Goal: Task Accomplishment & Management: Use online tool/utility

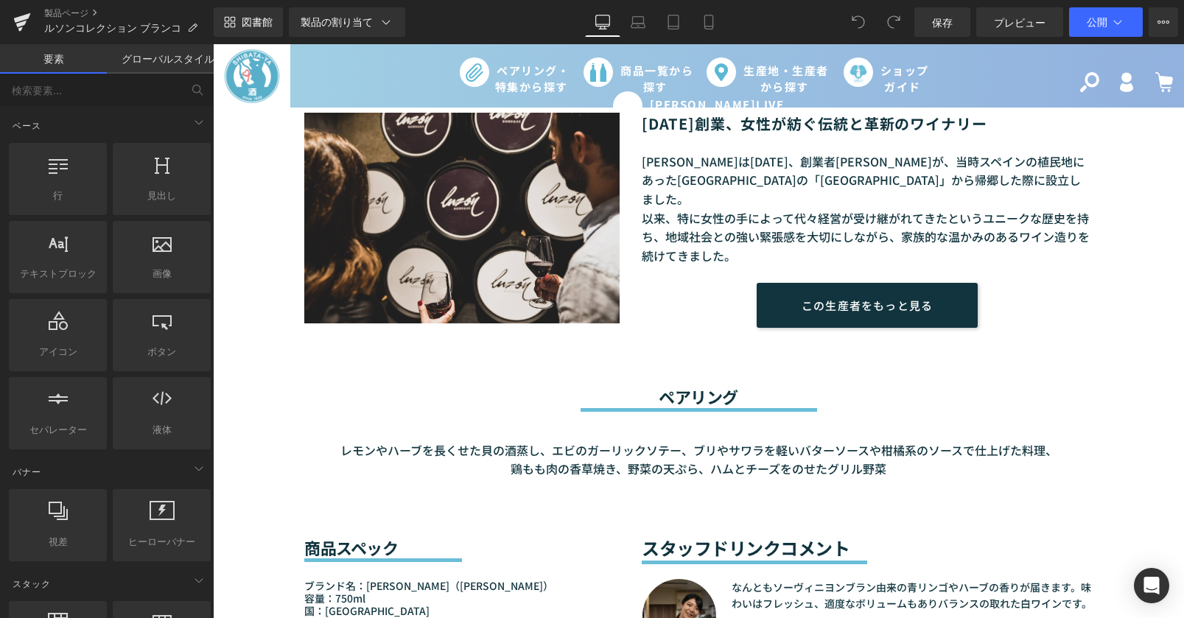
scroll to position [1253, 0]
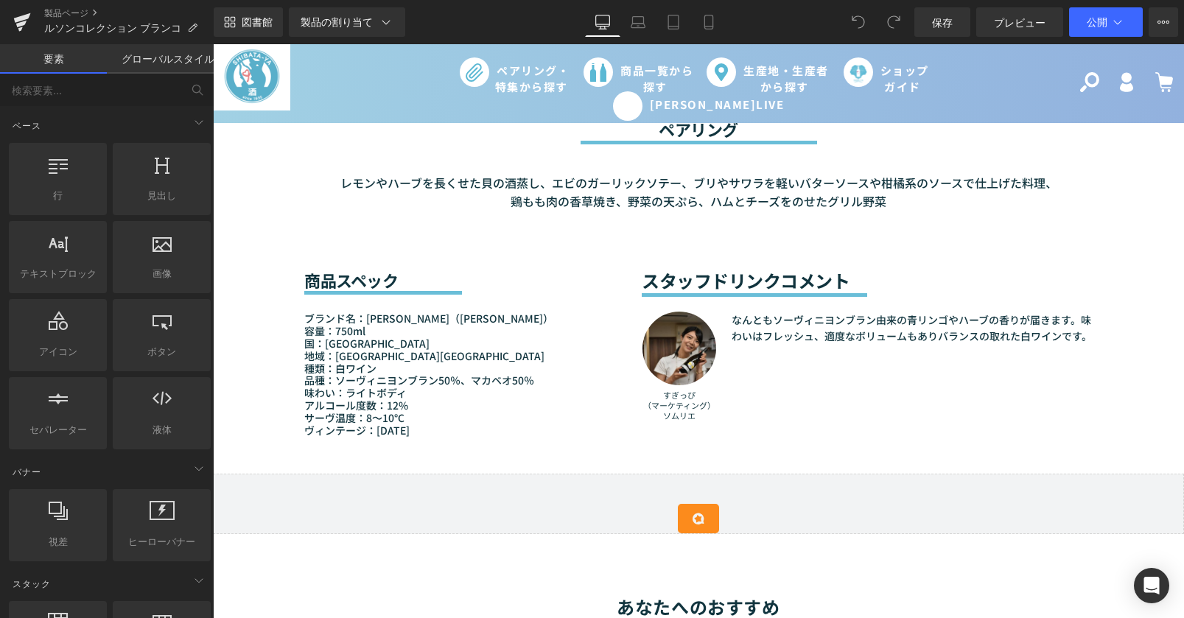
click at [405, 430] on p "サーヴ温度：8～10℃ ヴィンテージ：2024" at bounding box center [461, 424] width 315 height 25
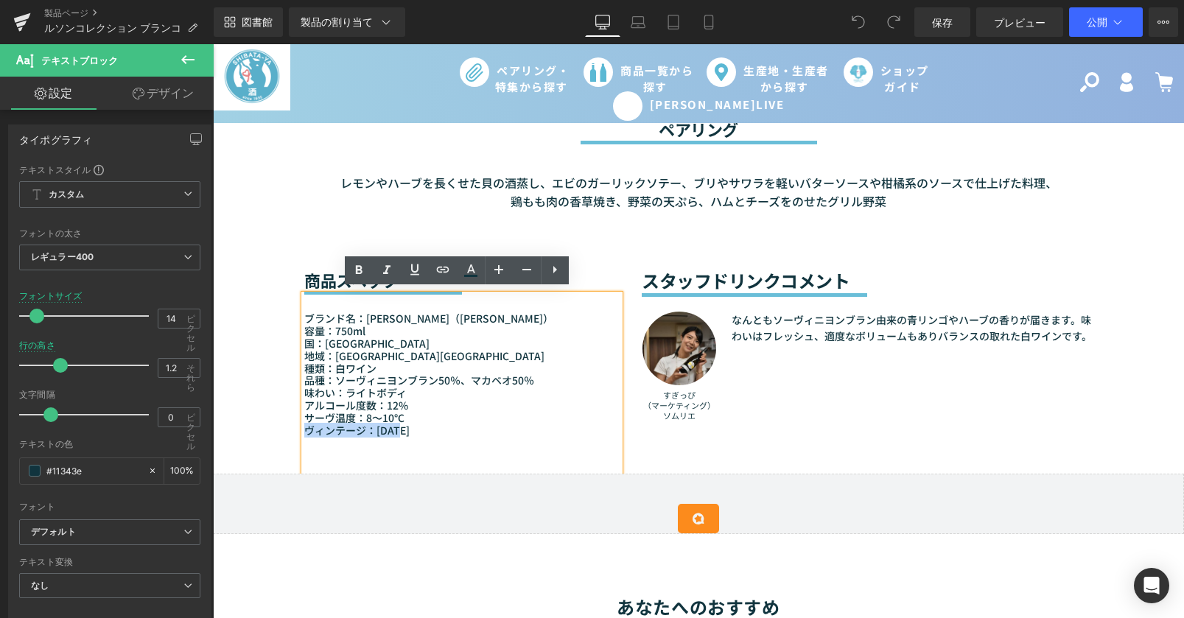
drag, startPoint x: 401, startPoint y: 427, endPoint x: 292, endPoint y: 427, distance: 109.1
click at [293, 427] on div "商品スペック 見出し セパレーター ブランド名：Bodegas Luzón（ボデガス・ルソン） 容量：750ml 国：スペイン 地域：ムルシア州フミーリア 種…" at bounding box center [462, 343] width 338 height 262
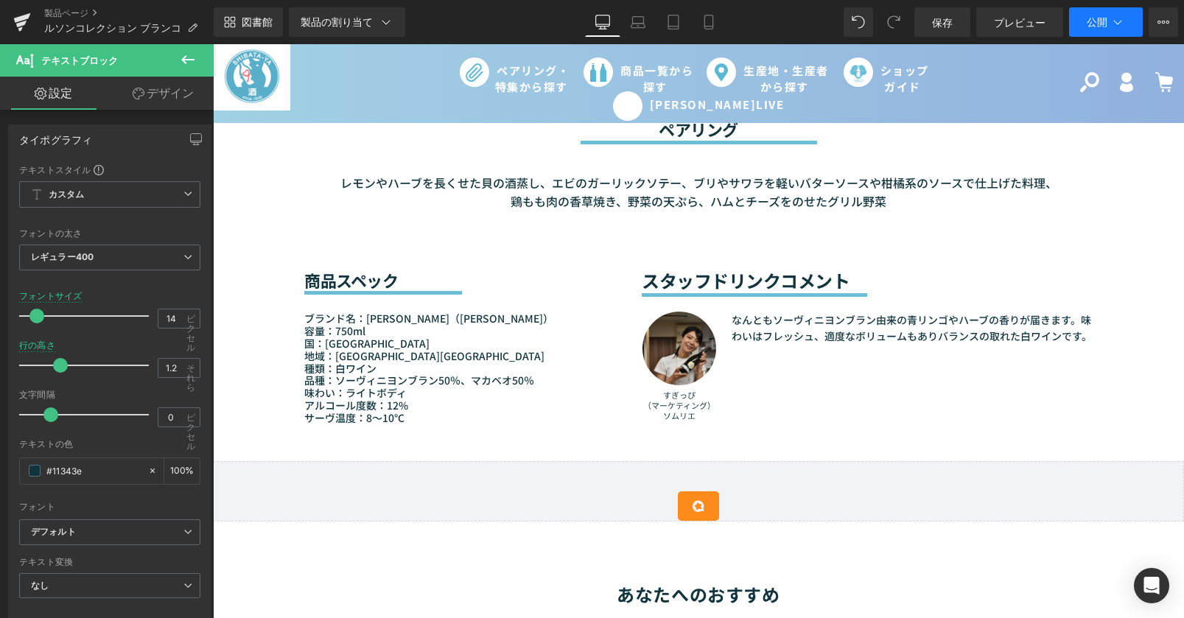
click at [1086, 26] on button "公開" at bounding box center [1106, 21] width 74 height 29
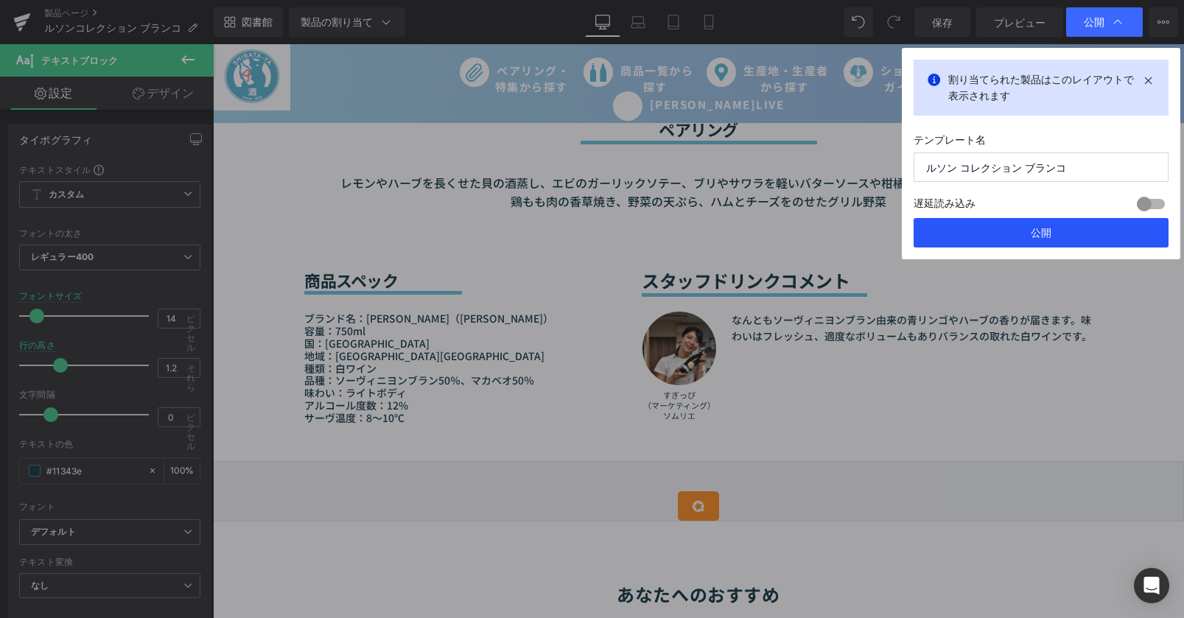
click at [1023, 232] on button "公開" at bounding box center [1041, 232] width 255 height 29
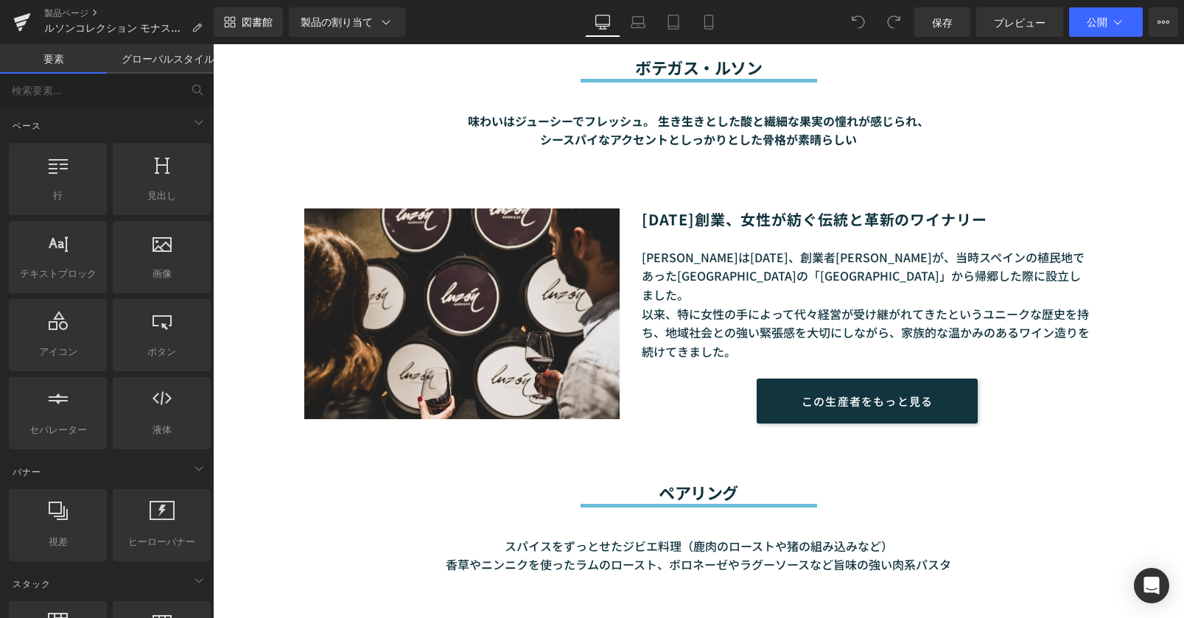
scroll to position [1327, 0]
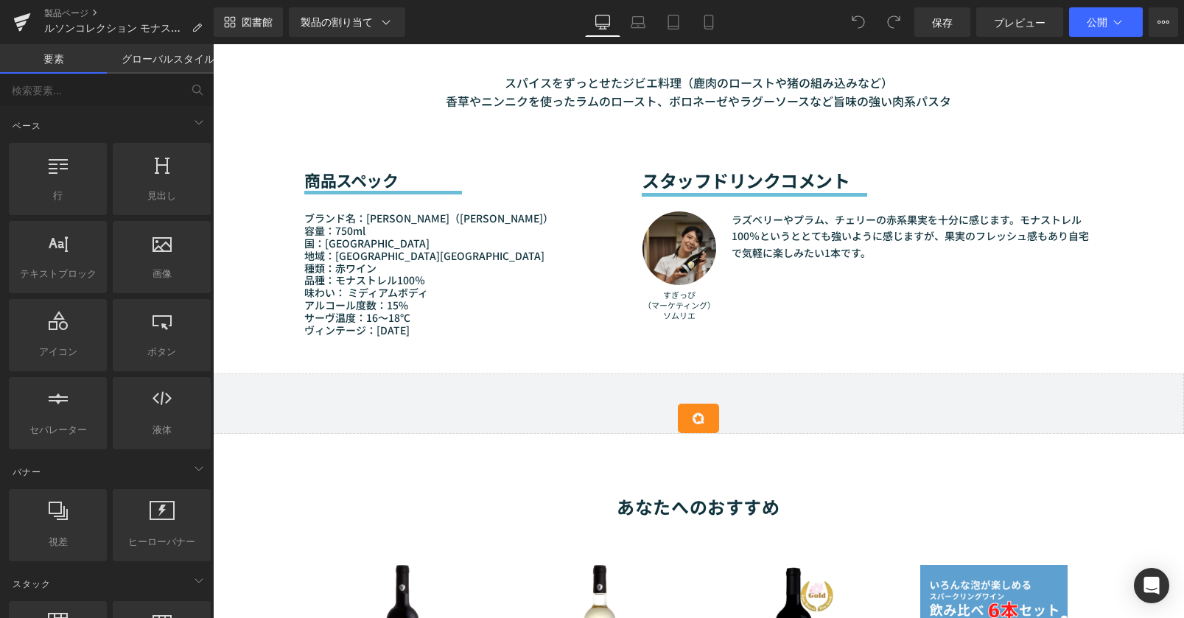
click at [374, 323] on font "ヴィンテージ：2023" at bounding box center [356, 330] width 105 height 15
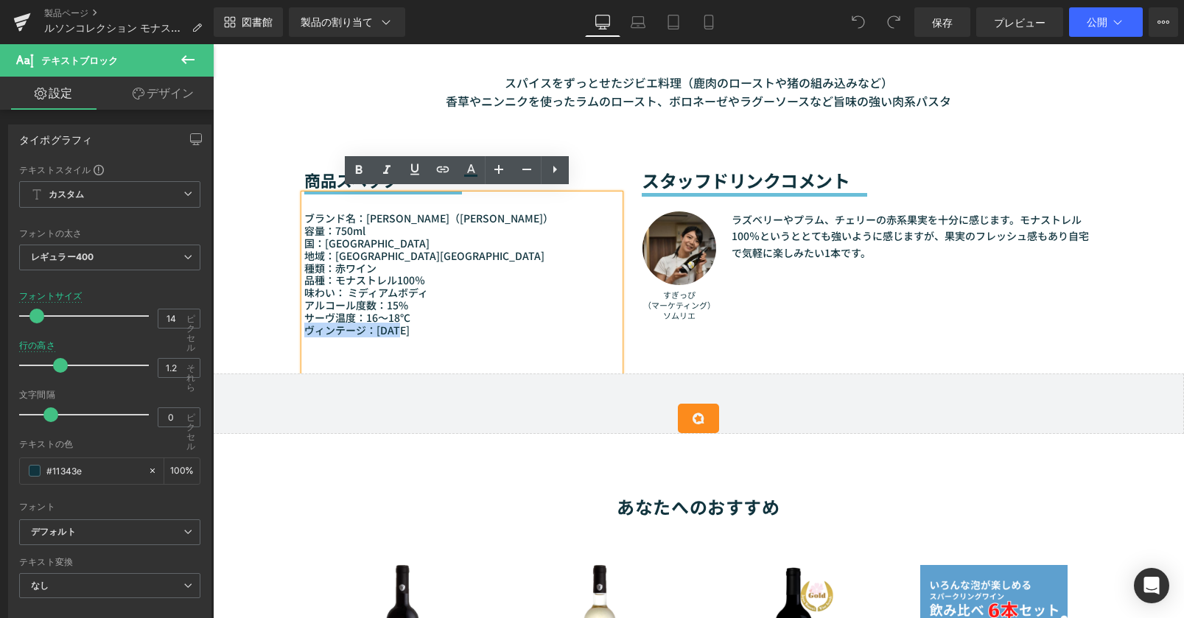
drag, startPoint x: 399, startPoint y: 324, endPoint x: 299, endPoint y: 329, distance: 100.3
click at [304, 329] on p "ヴィンテージ：2023" at bounding box center [461, 330] width 315 height 13
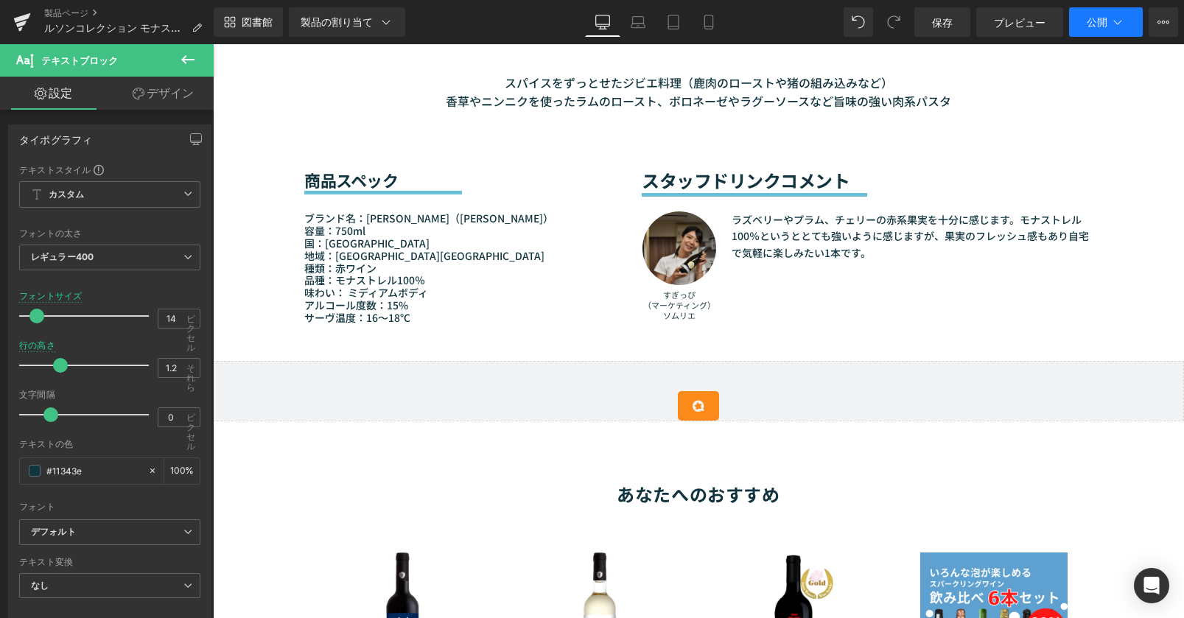
click at [1095, 7] on button "公開" at bounding box center [1106, 21] width 74 height 29
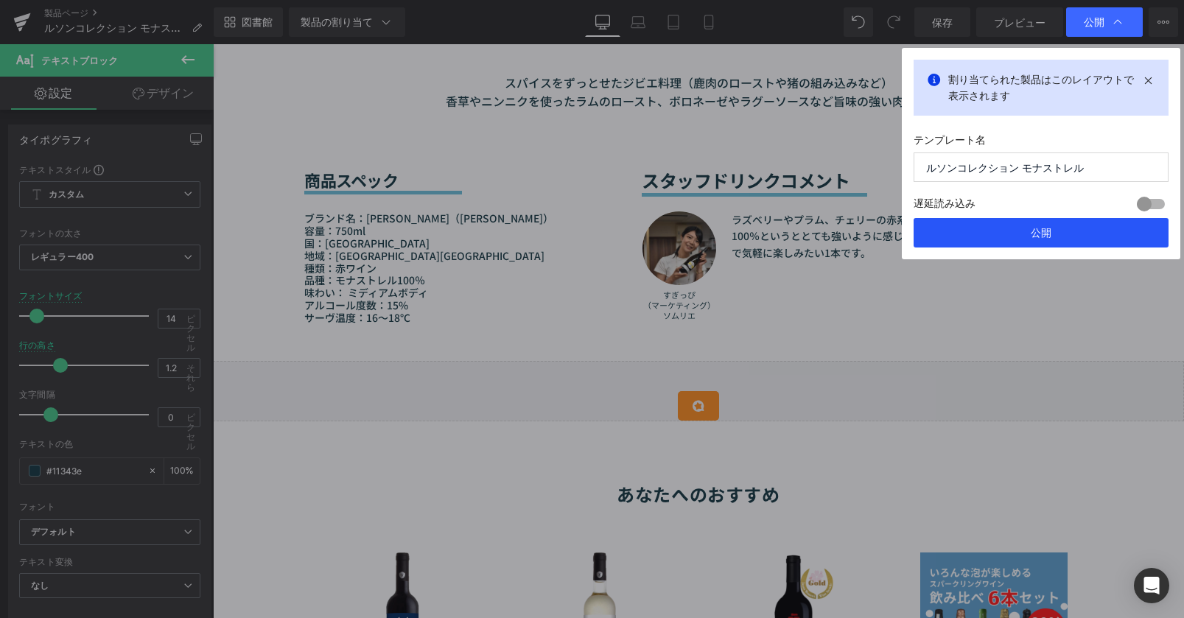
click at [971, 239] on button "公開" at bounding box center [1041, 232] width 255 height 29
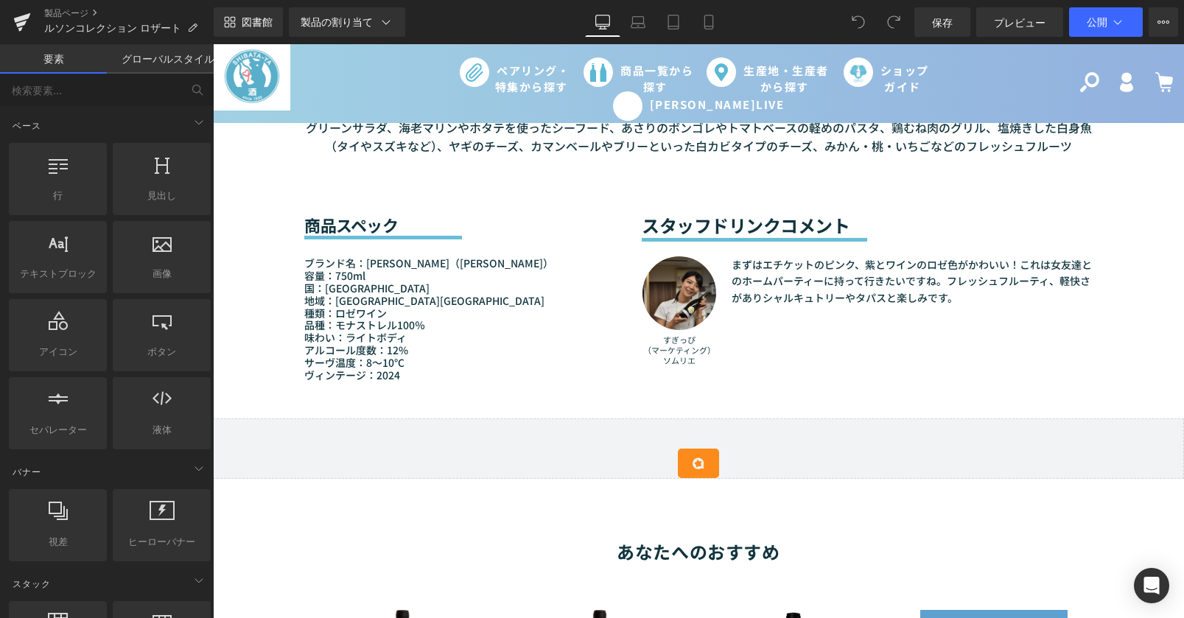
scroll to position [1179, 0]
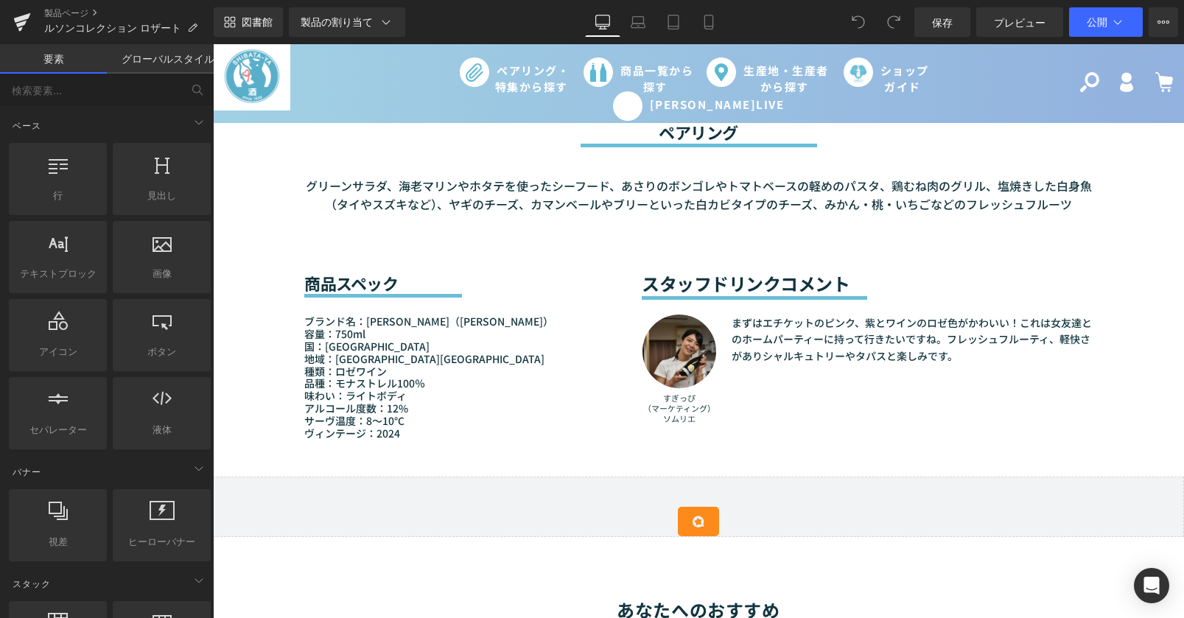
click at [412, 415] on p "サーヴ温度：8～10℃" at bounding box center [461, 421] width 315 height 13
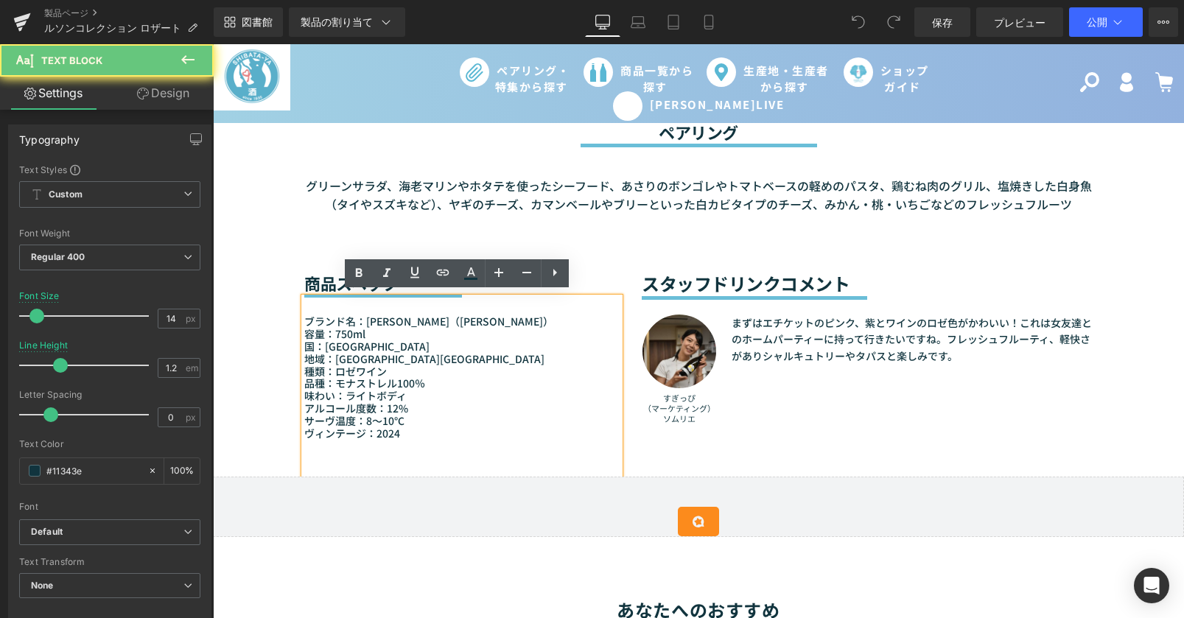
click at [402, 415] on p "サーヴ温度：8～10℃" at bounding box center [461, 421] width 315 height 13
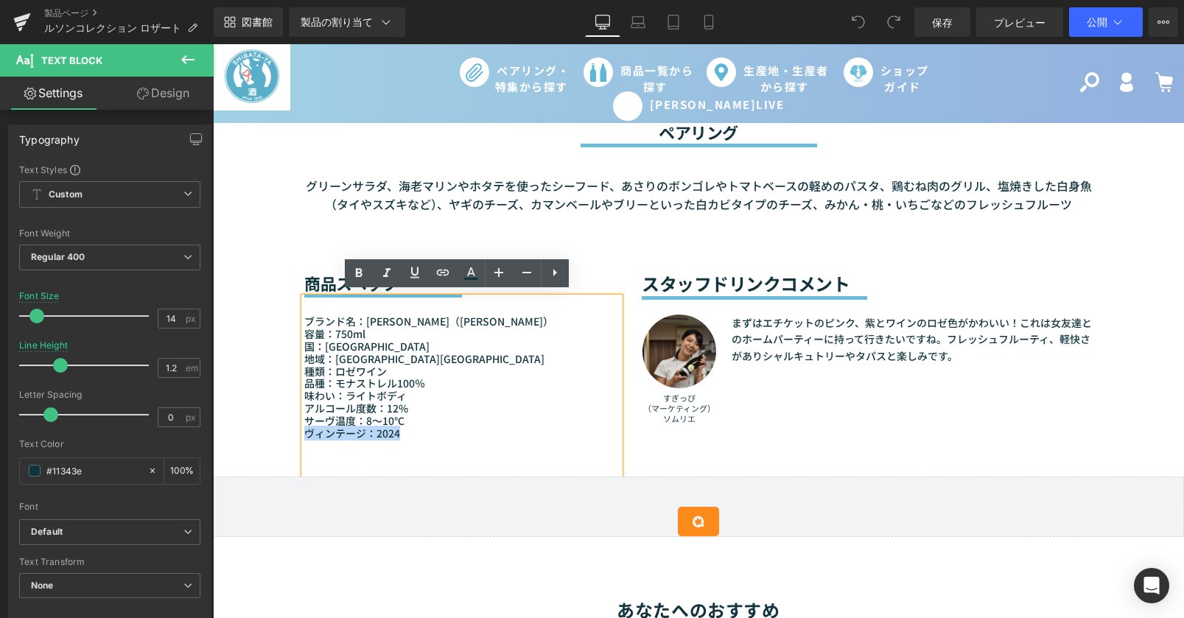
drag, startPoint x: 402, startPoint y: 415, endPoint x: 417, endPoint y: 437, distance: 27.0
click at [417, 437] on div "ブランド名：Bodegas Luzón（ボデガス・ルソン） 容量：750ml 国：[GEOGRAPHIC_DATA] 地域：[GEOGRAPHIC_DATA]…" at bounding box center [461, 387] width 315 height 178
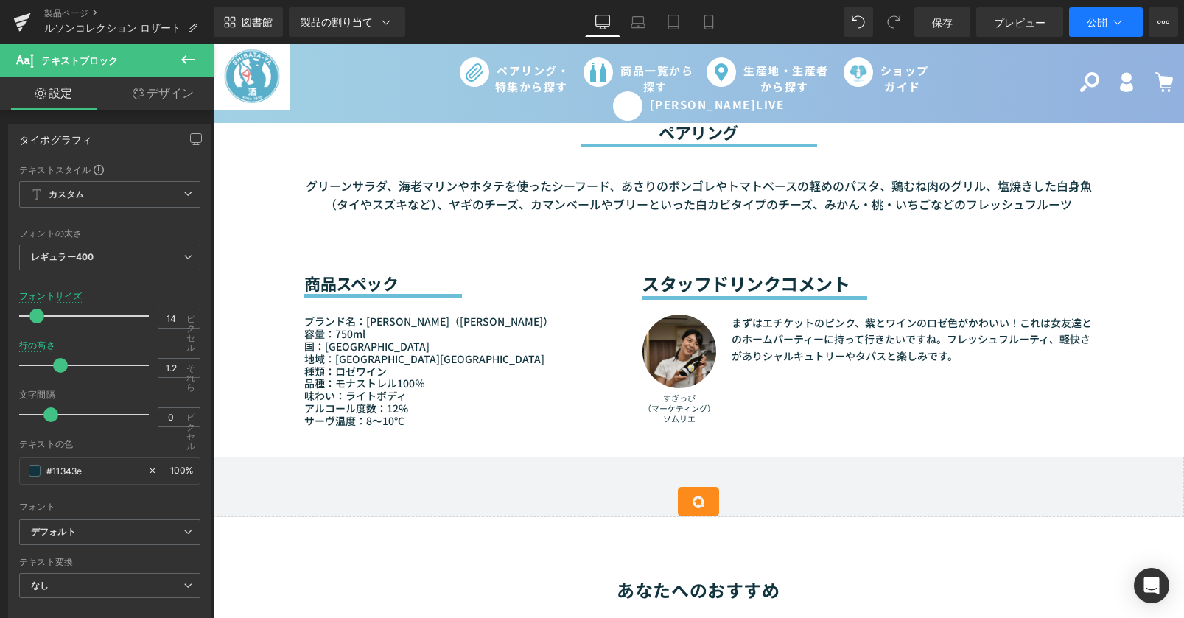
click at [1123, 28] on icon at bounding box center [1118, 22] width 15 height 15
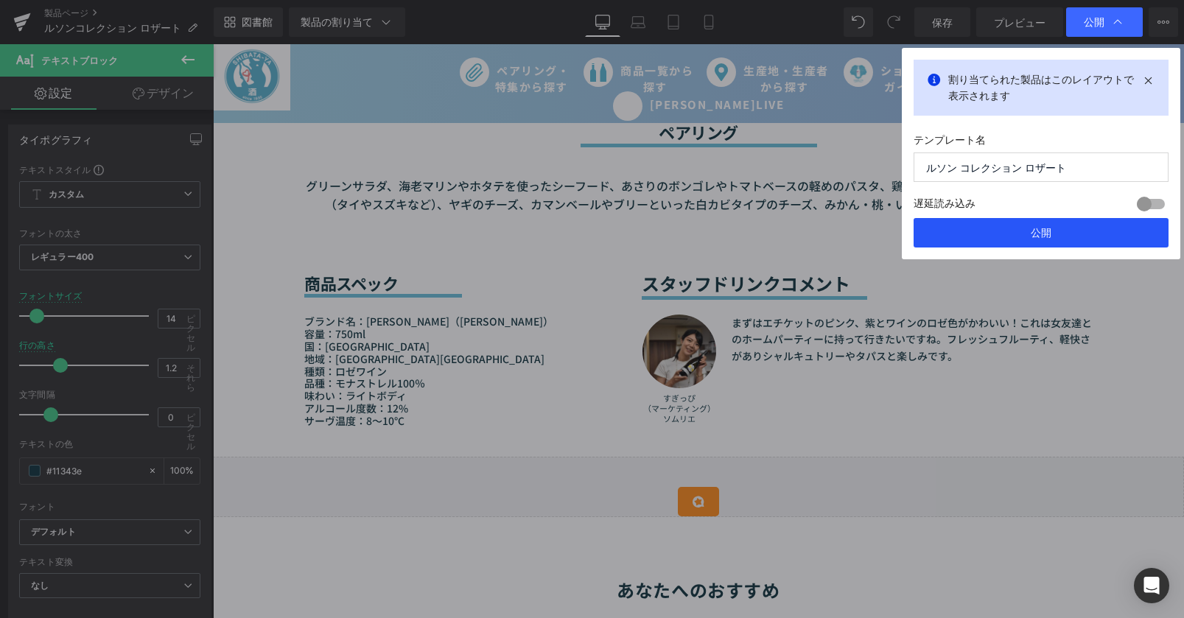
click at [1075, 236] on button "公開" at bounding box center [1041, 232] width 255 height 29
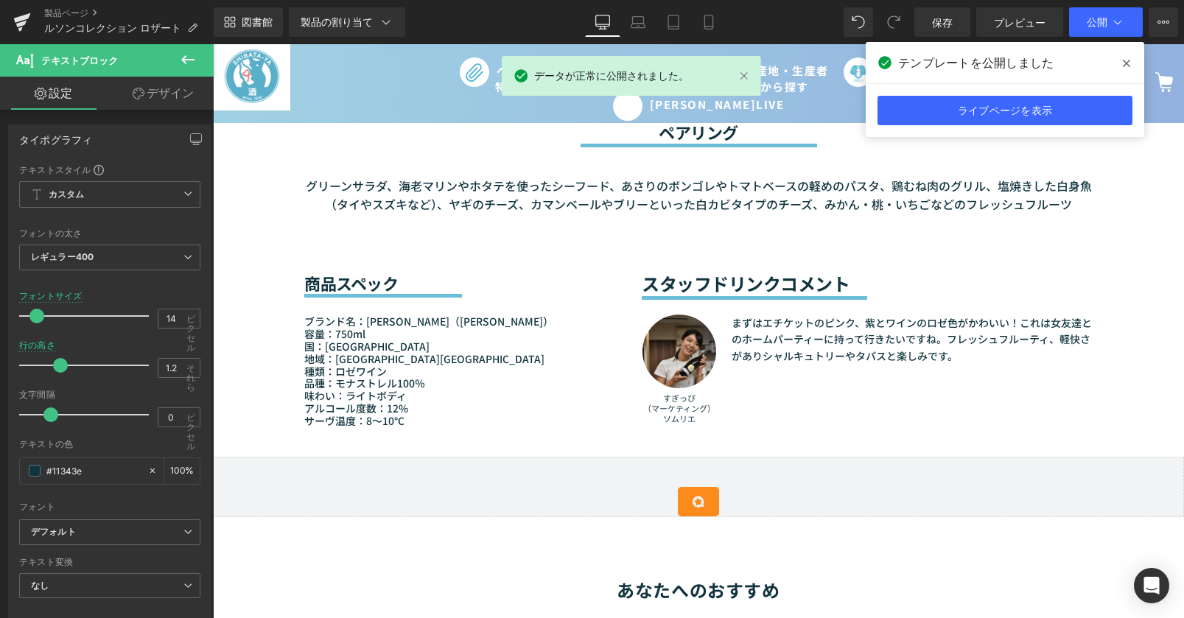
click at [1127, 59] on icon at bounding box center [1126, 63] width 7 height 12
